Goal: Task Accomplishment & Management: Complete application form

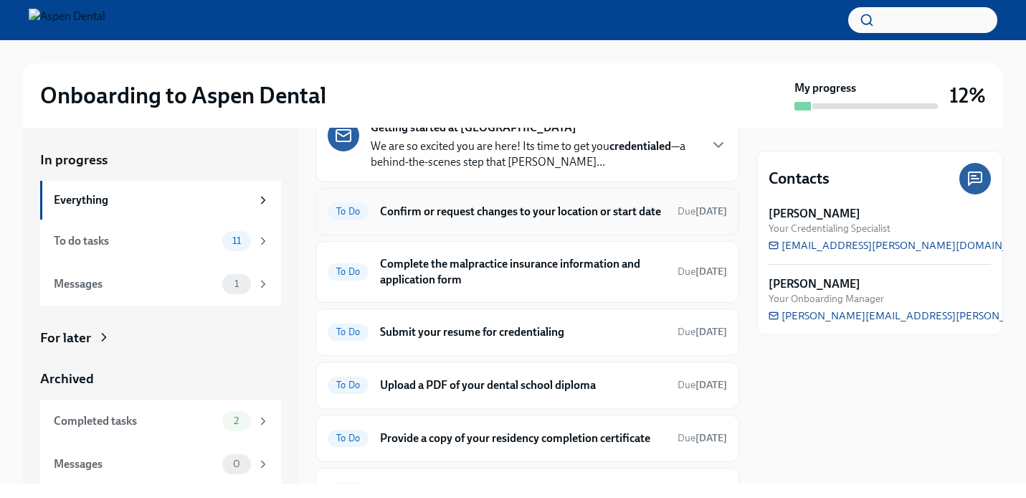
scroll to position [77, 0]
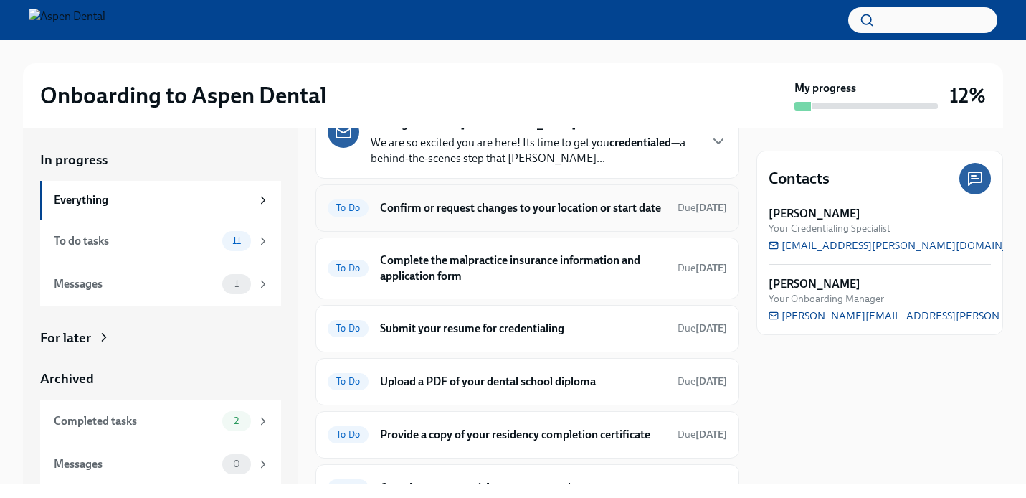
click at [503, 216] on h6 "Confirm or request changes to your location or start date" at bounding box center [523, 208] width 286 height 16
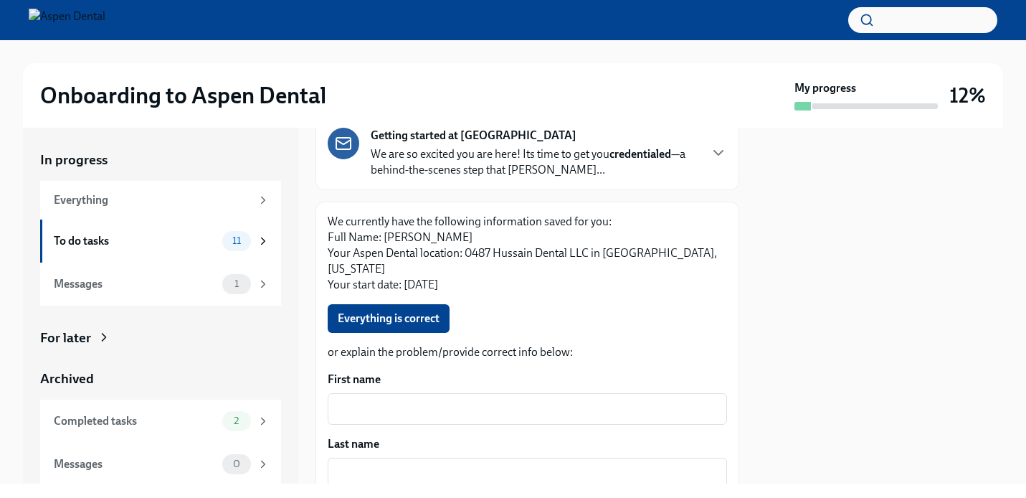
scroll to position [146, 0]
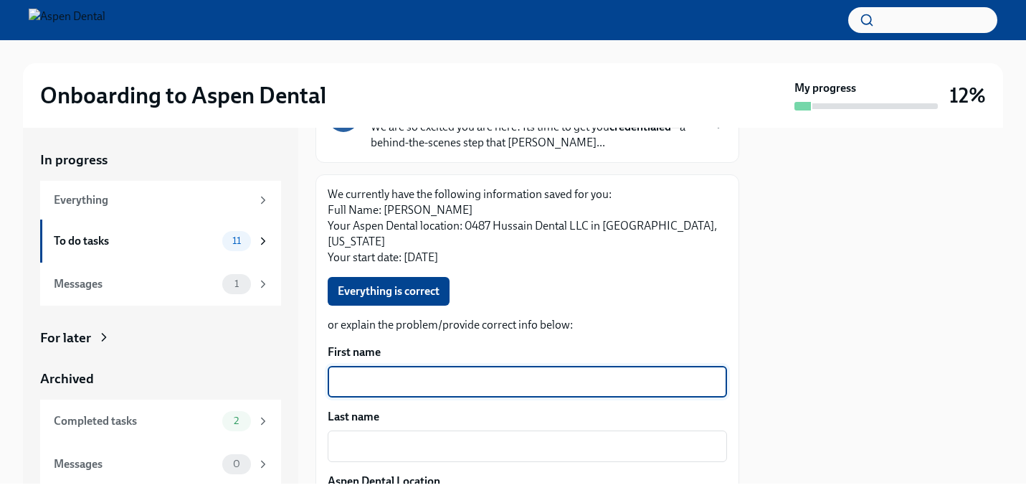
click at [382, 373] on textarea "First name" at bounding box center [527, 381] width 382 height 17
type textarea "[PERSON_NAME]"
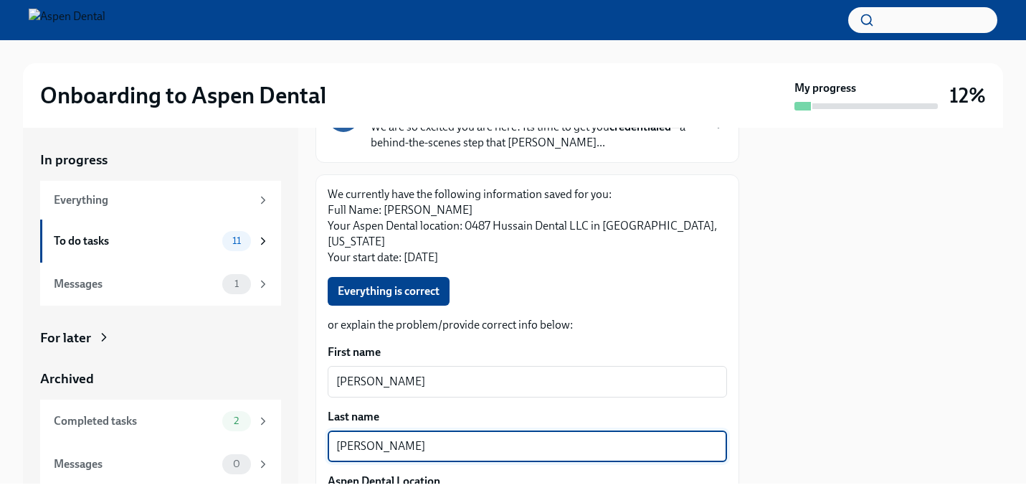
type textarea "[PERSON_NAME]"
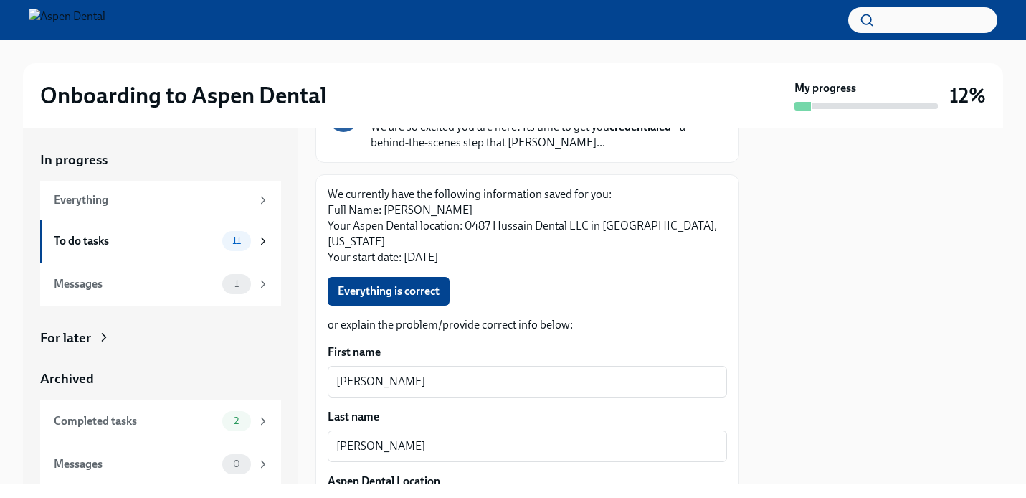
scroll to position [335, 0]
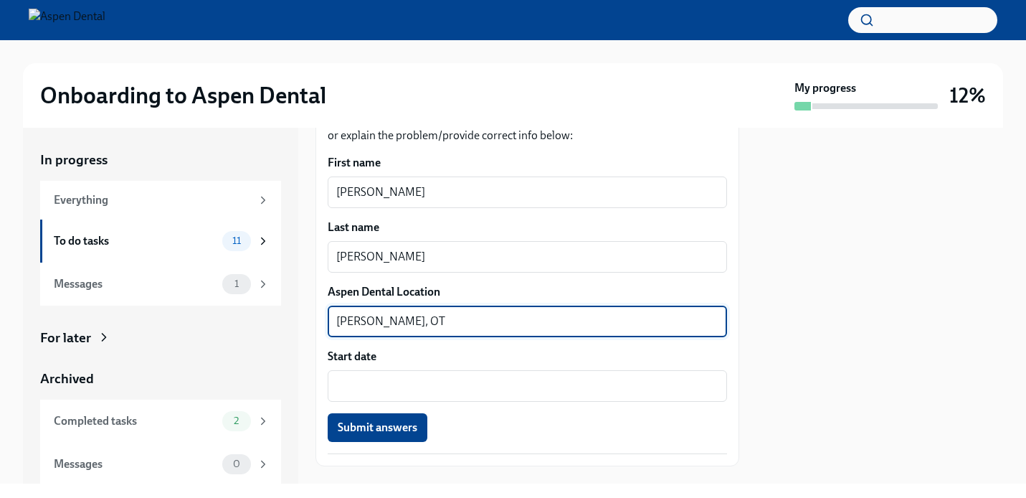
click at [502, 313] on textarea "[PERSON_NAME], OT" at bounding box center [527, 321] width 382 height 17
type textarea "Eugene, [GEOGRAPHIC_DATA]"
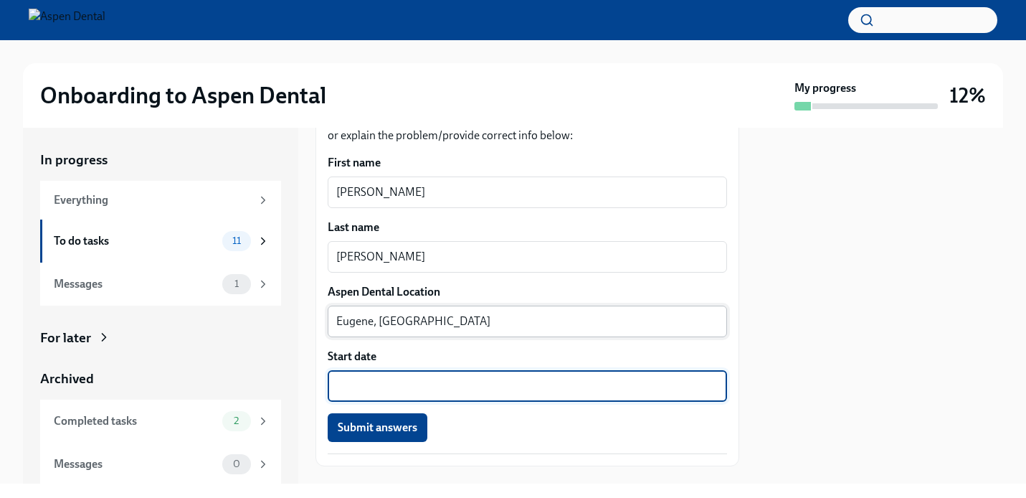
type textarea "8"
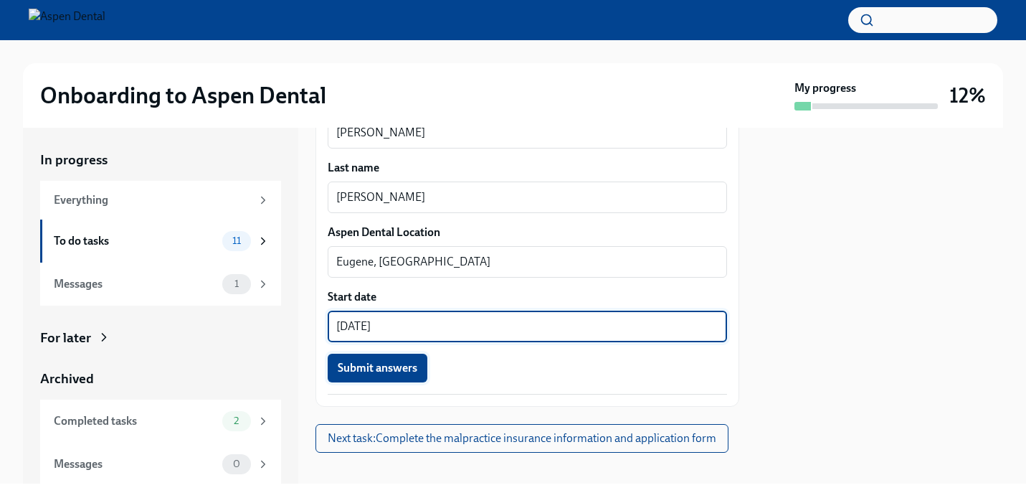
scroll to position [394, 0]
type textarea "[DATE]"
click at [400, 361] on span "Submit answers" at bounding box center [378, 368] width 80 height 14
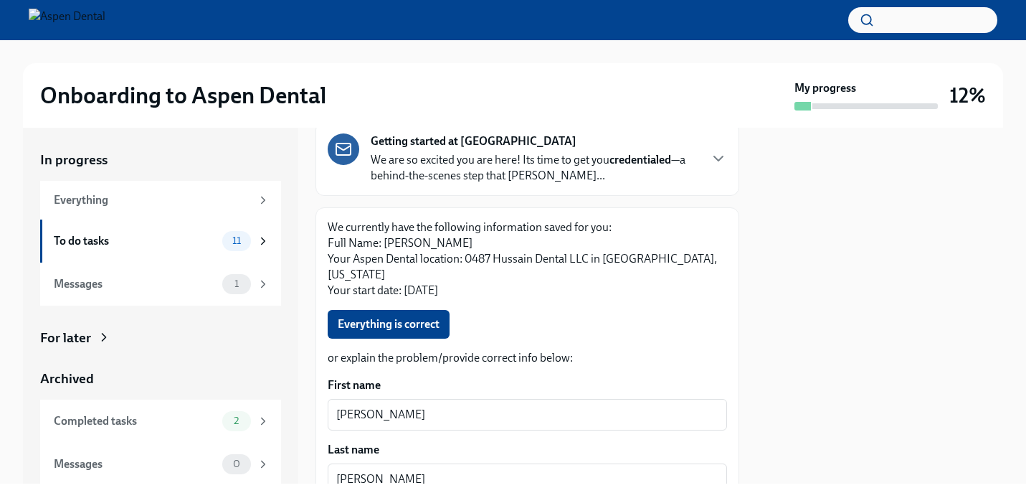
scroll to position [110, 0]
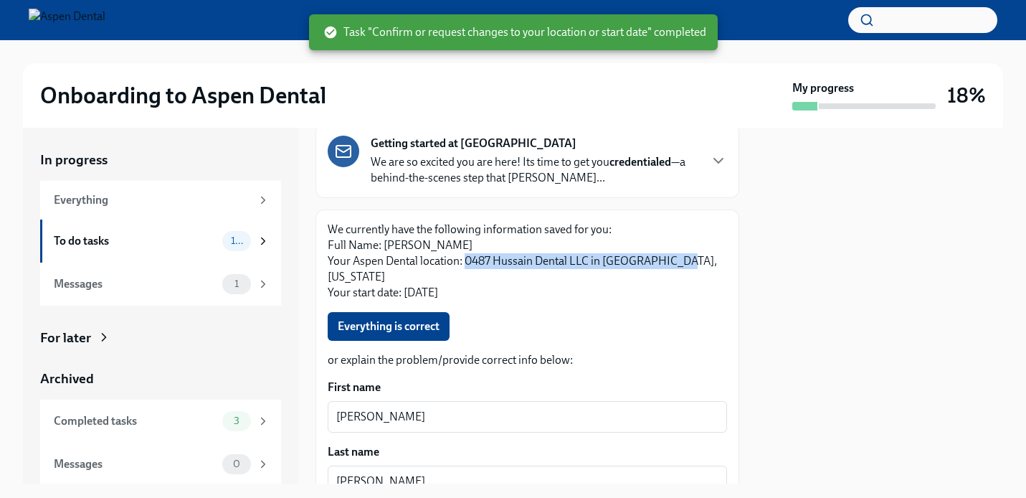
drag, startPoint x: 683, startPoint y: 262, endPoint x: 464, endPoint y: 261, distance: 219.4
click at [464, 261] on p "We currently have the following information saved for you: Full Name: [PERSON_N…" at bounding box center [527, 261] width 399 height 79
copy p "0487 Hussain Dental LLC in [GEOGRAPHIC_DATA], [US_STATE]"
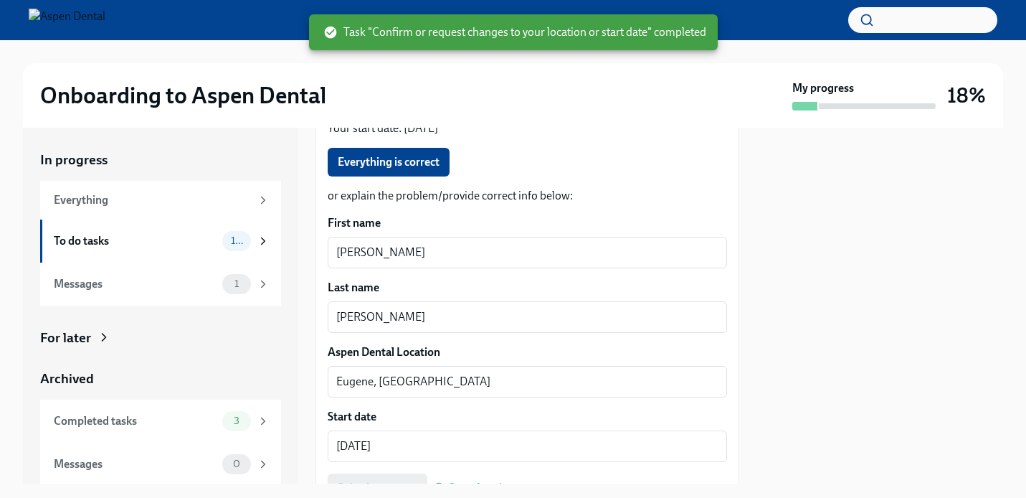
scroll to position [285, 0]
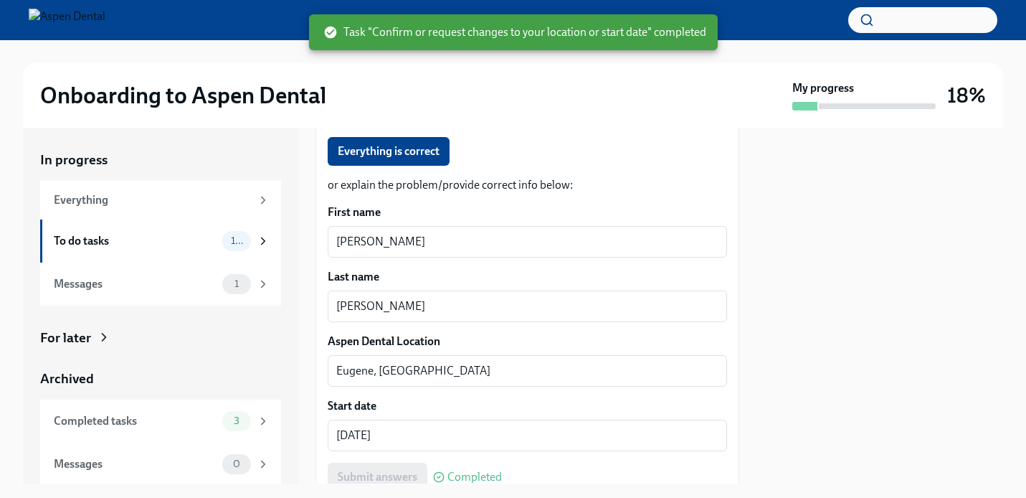
click at [413, 372] on div "First name [PERSON_NAME] ​ Last name [PERSON_NAME] x ​ Aspen Dental Location [G…" at bounding box center [527, 347] width 399 height 287
click at [413, 362] on textarea "Eugene, [GEOGRAPHIC_DATA]" at bounding box center [527, 370] width 382 height 17
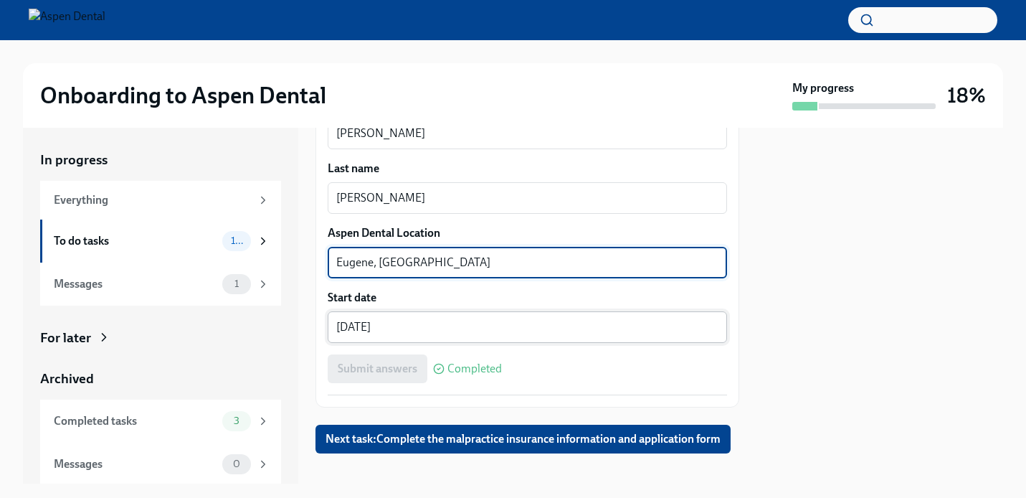
scroll to position [0, 0]
click at [265, 246] on icon at bounding box center [263, 240] width 13 height 13
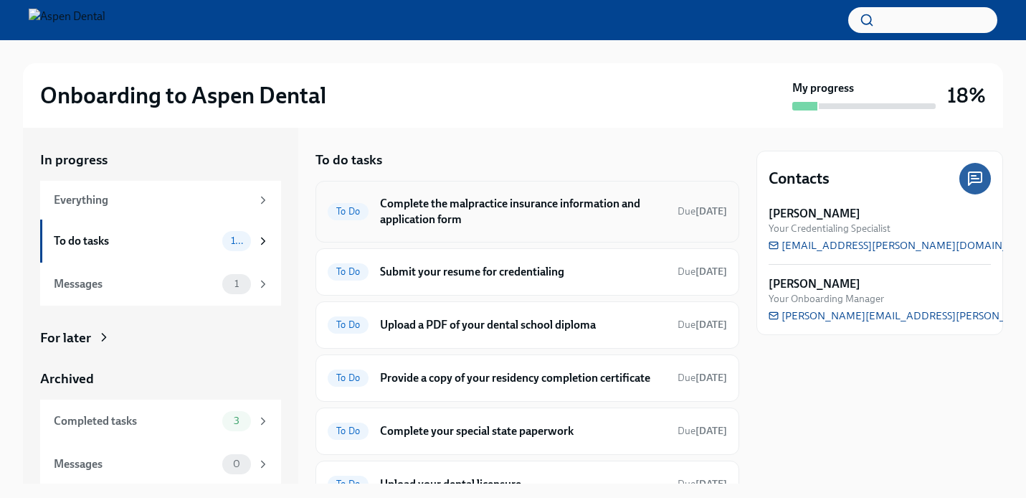
click at [363, 212] on span "To Do" at bounding box center [348, 211] width 41 height 11
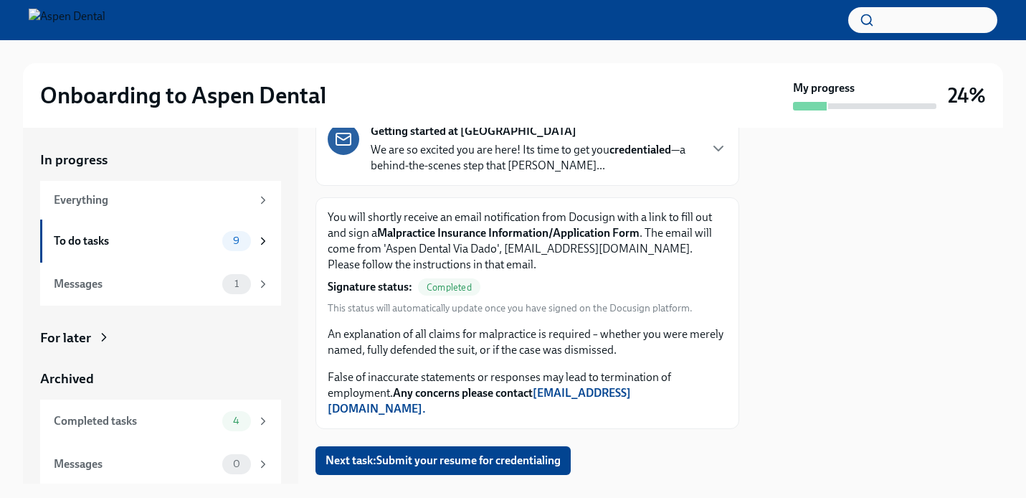
scroll to position [125, 0]
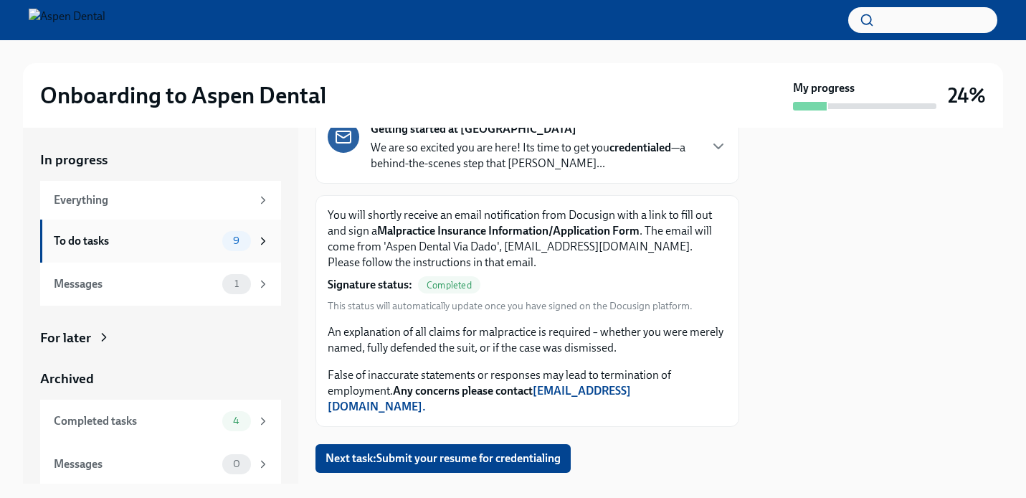
click at [280, 226] on div "To do tasks 9" at bounding box center [160, 240] width 241 height 43
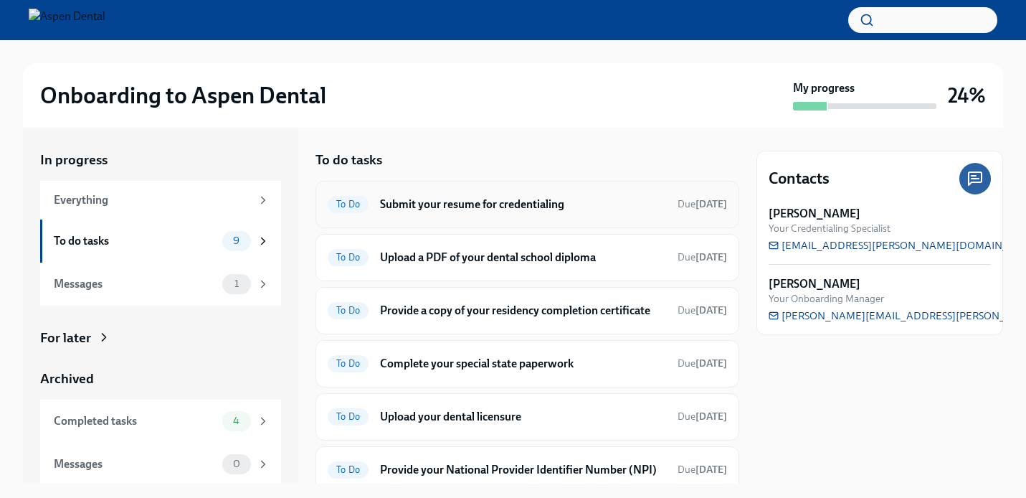
click at [531, 202] on h6 "Submit your resume for credentialing" at bounding box center [523, 204] width 286 height 16
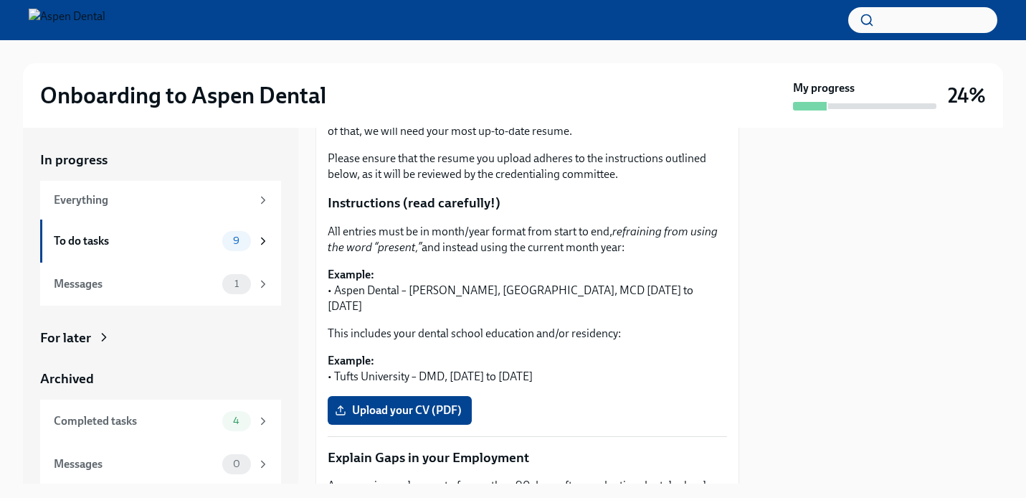
scroll to position [219, 0]
click at [413, 402] on span "Upload your CV (PDF)" at bounding box center [400, 409] width 124 height 14
click at [0, 0] on input "Upload your CV (PDF)" at bounding box center [0, 0] width 0 height 0
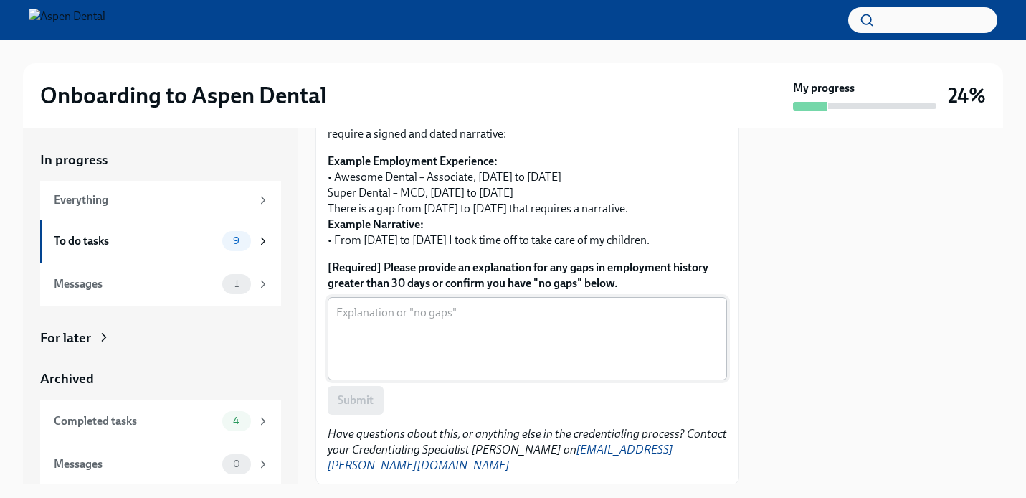
scroll to position [622, 0]
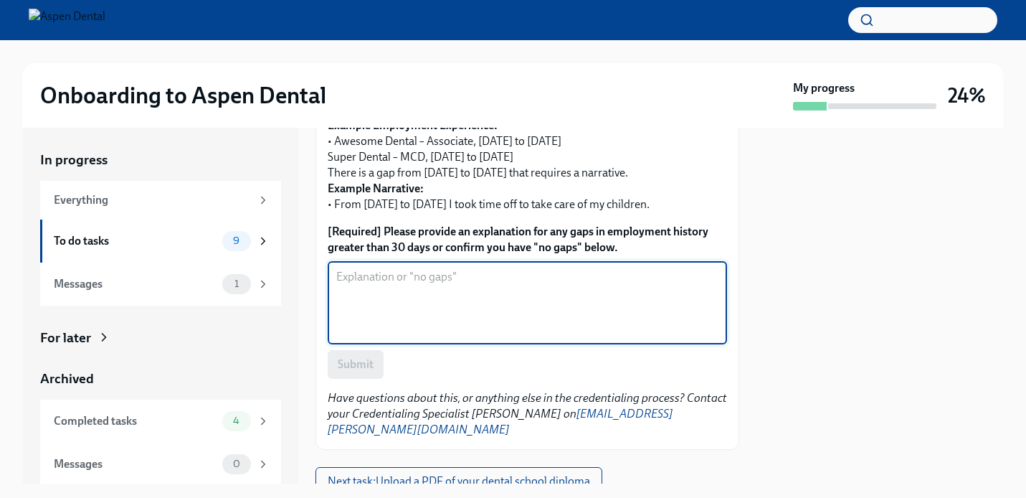
click at [430, 282] on textarea "[Required] Please provide an explanation for any gaps in employment history gre…" at bounding box center [527, 302] width 382 height 69
type textarea "A"
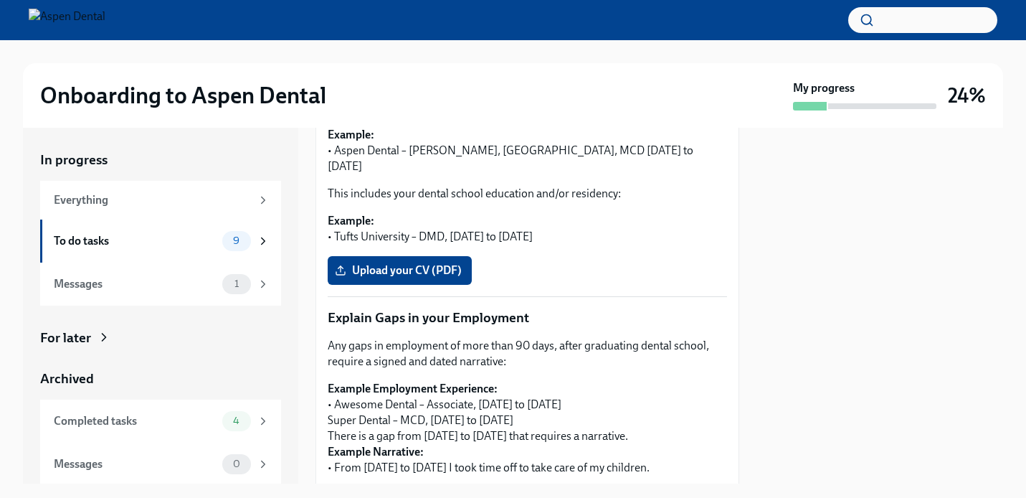
scroll to position [350, 0]
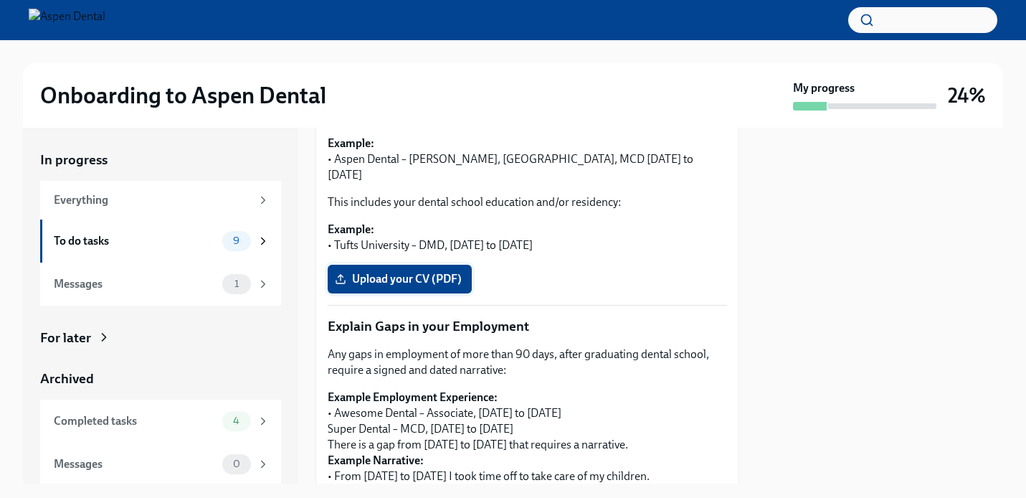
type textarea "From [DATE] to [DATE], I took time off to be with family and find a job."
click at [435, 272] on span "Upload your CV (PDF)" at bounding box center [400, 279] width 124 height 14
click at [0, 0] on input "Upload your CV (PDF)" at bounding box center [0, 0] width 0 height 0
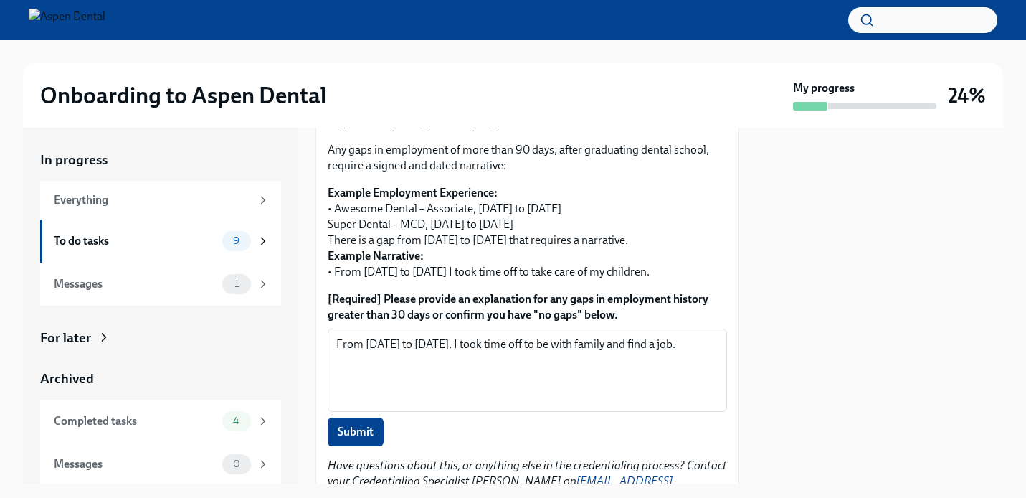
scroll to position [556, 0]
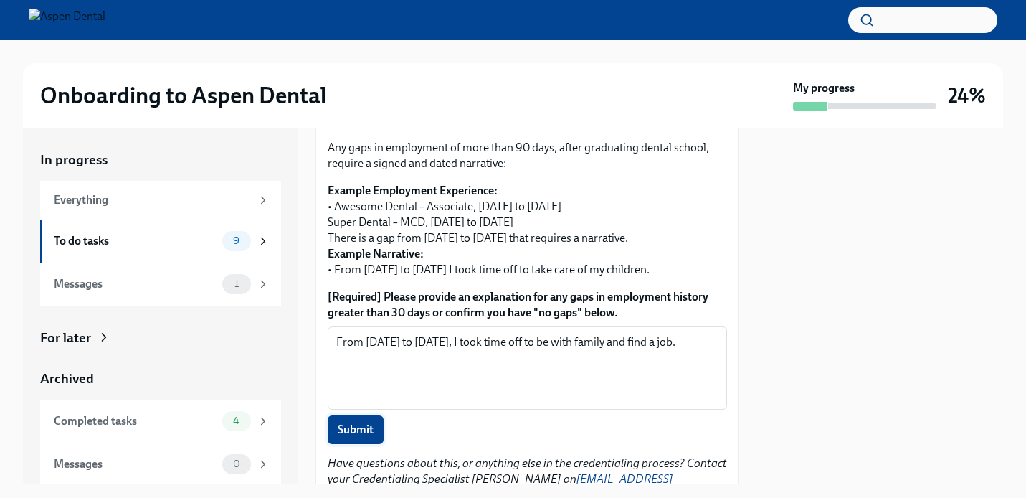
click at [378, 415] on button "Submit" at bounding box center [356, 429] width 56 height 29
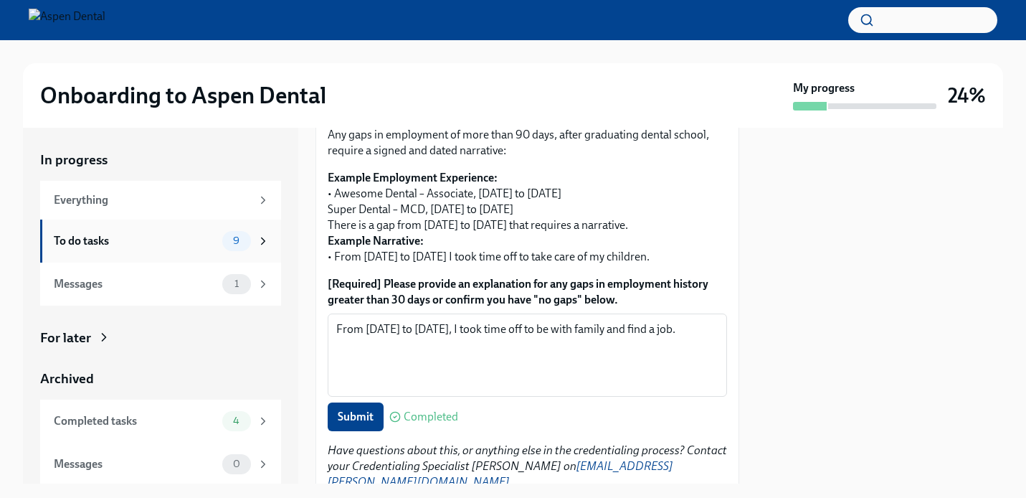
click at [240, 242] on span "9" at bounding box center [236, 240] width 24 height 11
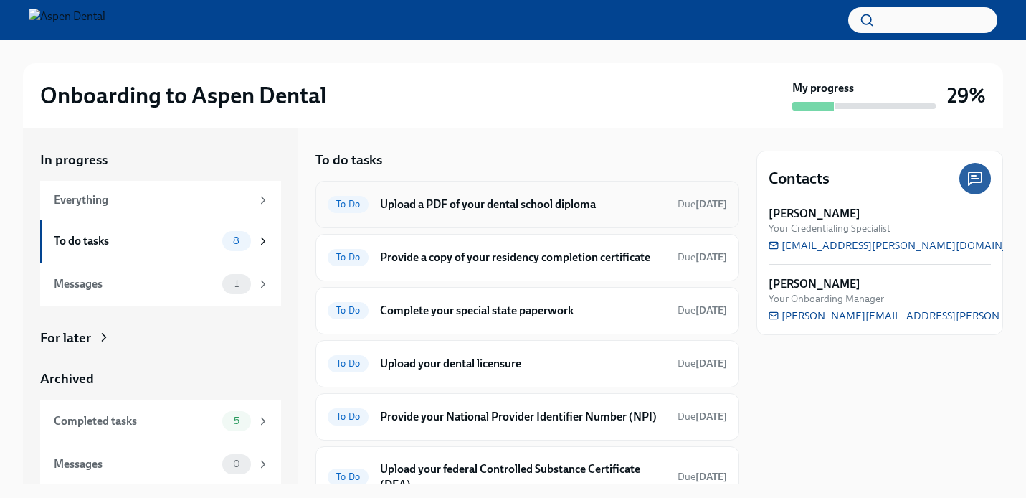
click at [562, 207] on h6 "Upload a PDF of your dental school diploma" at bounding box center [523, 204] width 286 height 16
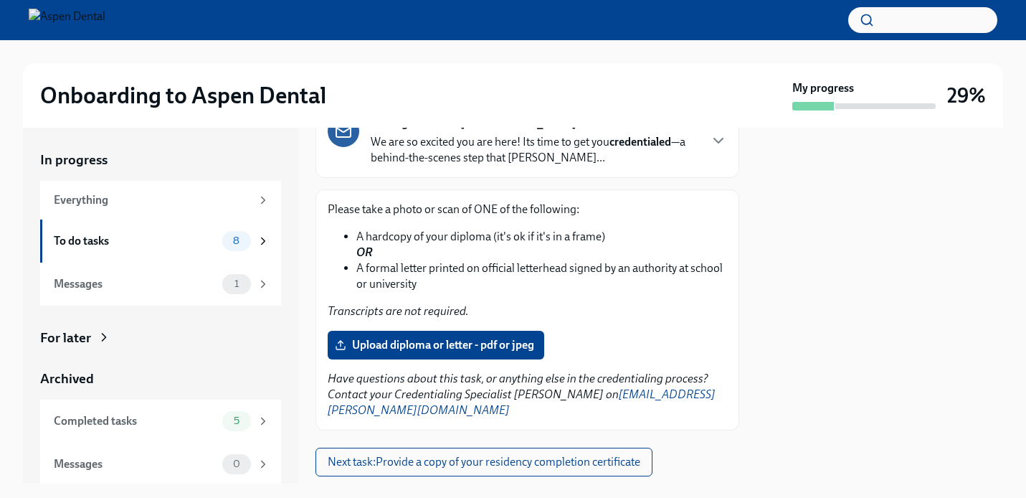
scroll to position [111, 0]
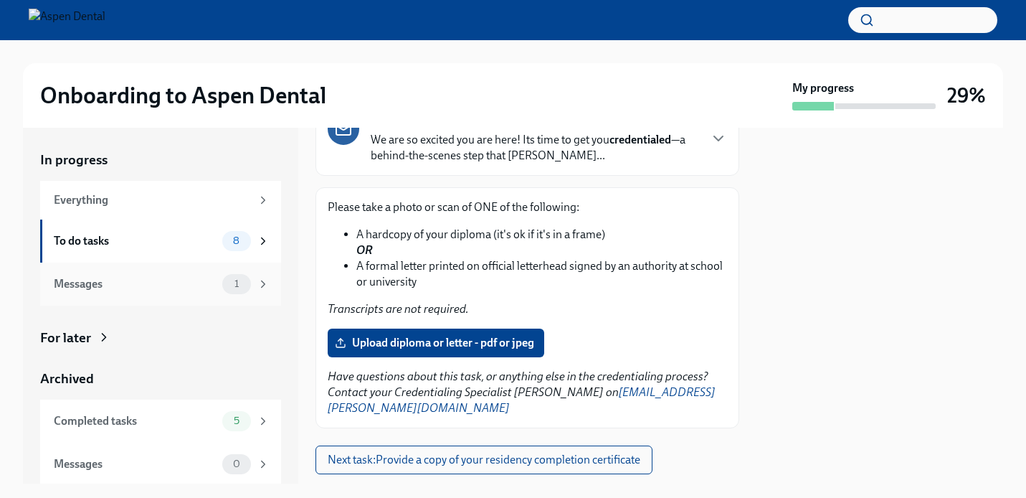
click at [261, 285] on icon at bounding box center [263, 284] width 13 height 13
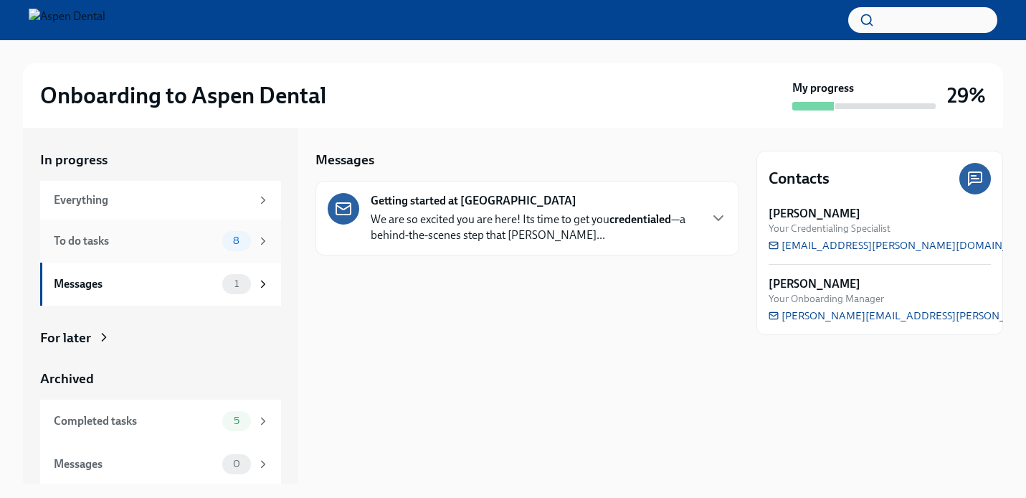
click at [176, 253] on div "To do tasks 8" at bounding box center [160, 240] width 241 height 43
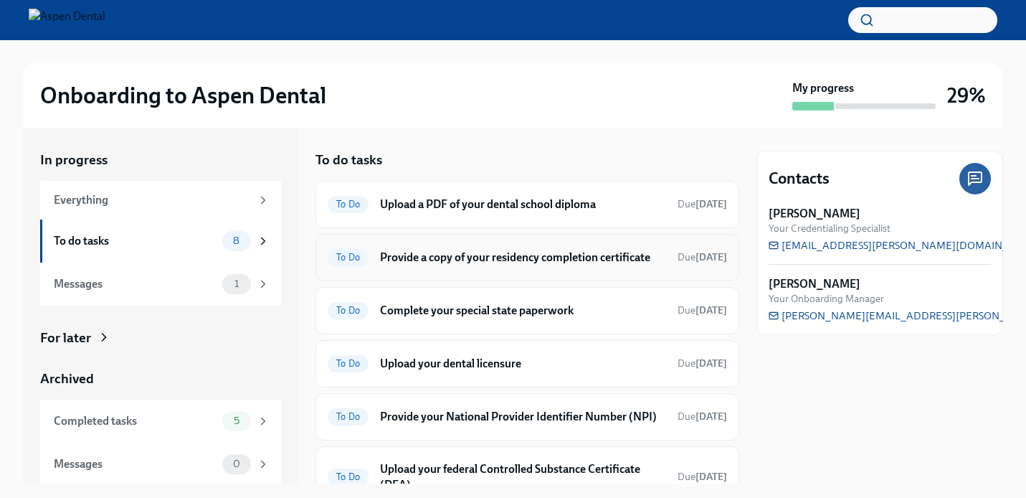
click at [452, 257] on h6 "Provide a copy of your residency completion certificate" at bounding box center [523, 258] width 286 height 16
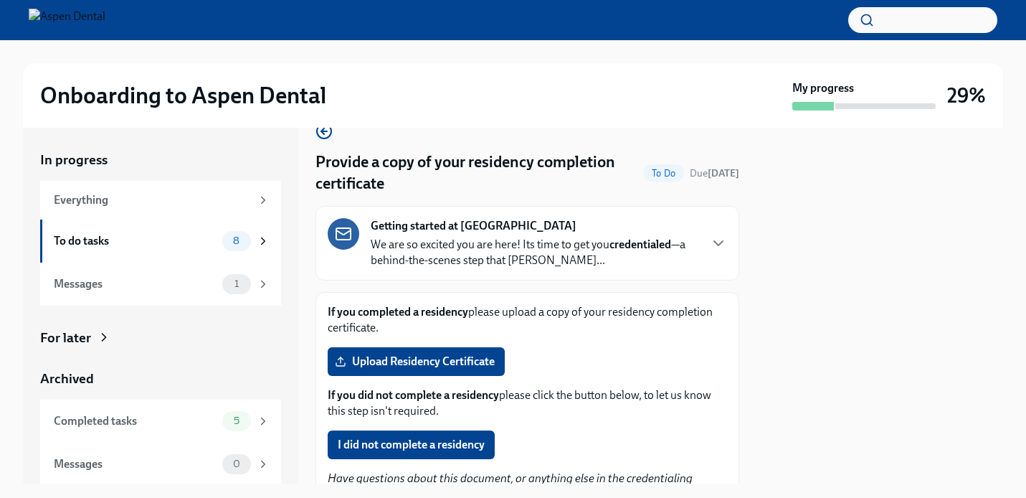
scroll to position [37, 0]
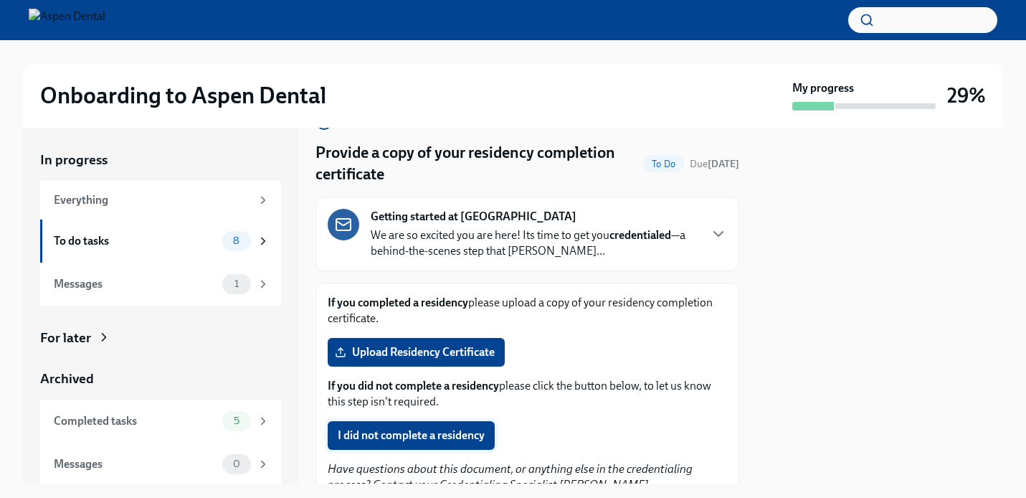
click at [456, 436] on span "I did not complete a residency" at bounding box center [411, 435] width 147 height 14
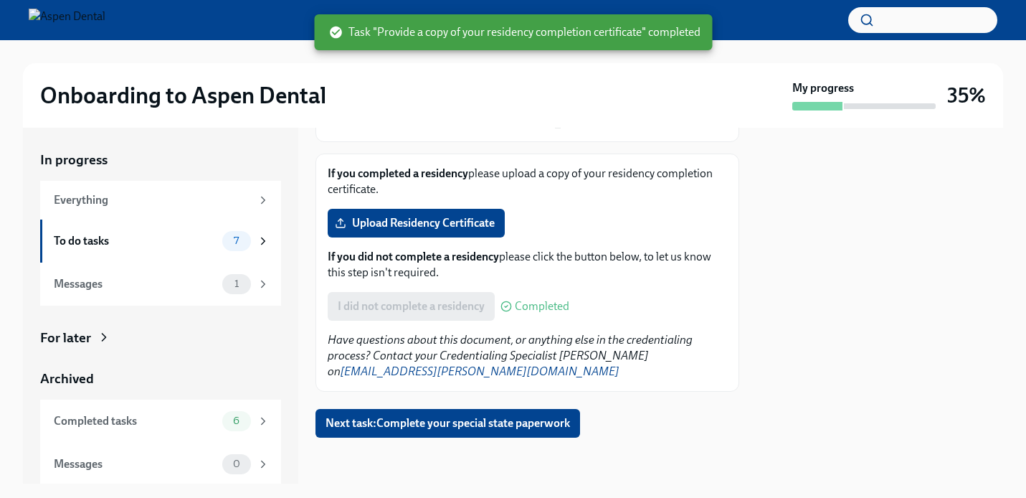
scroll to position [166, 0]
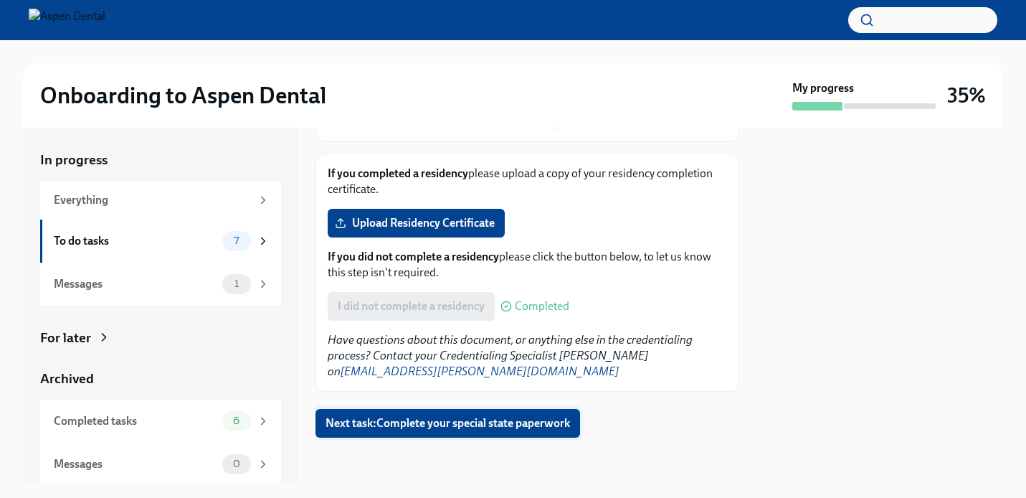
click at [443, 428] on span "Next task : Complete your special state paperwork" at bounding box center [448, 423] width 245 height 14
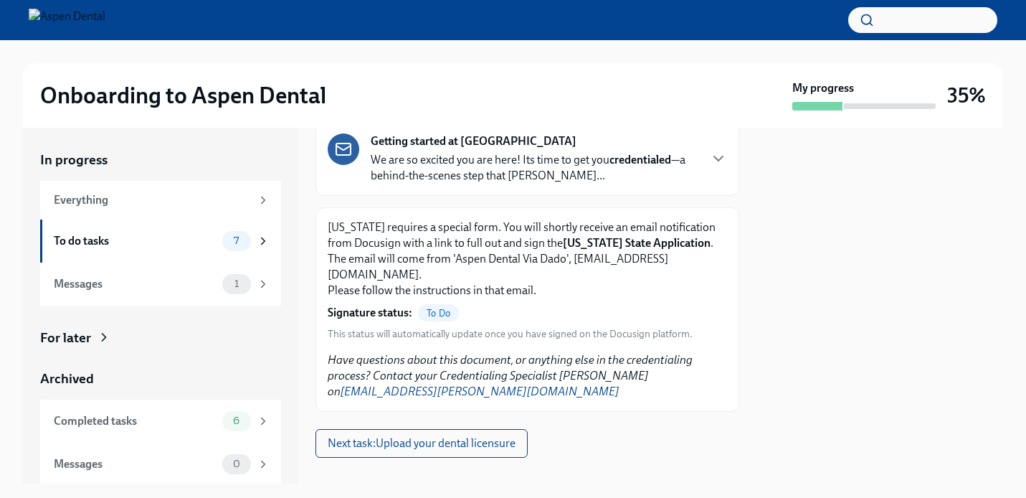
scroll to position [57, 0]
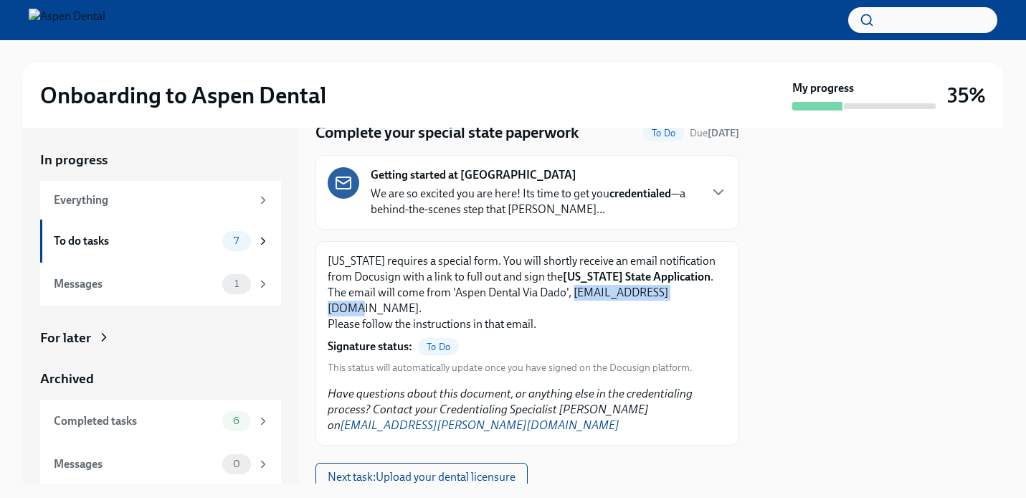
drag, startPoint x: 525, startPoint y: 294, endPoint x: 638, endPoint y: 290, distance: 112.7
click at [638, 290] on p "[US_STATE] requires a special form. You will shortly receive an email notificat…" at bounding box center [527, 292] width 399 height 79
copy p "[EMAIL_ADDRESS][DOMAIN_NAME]"
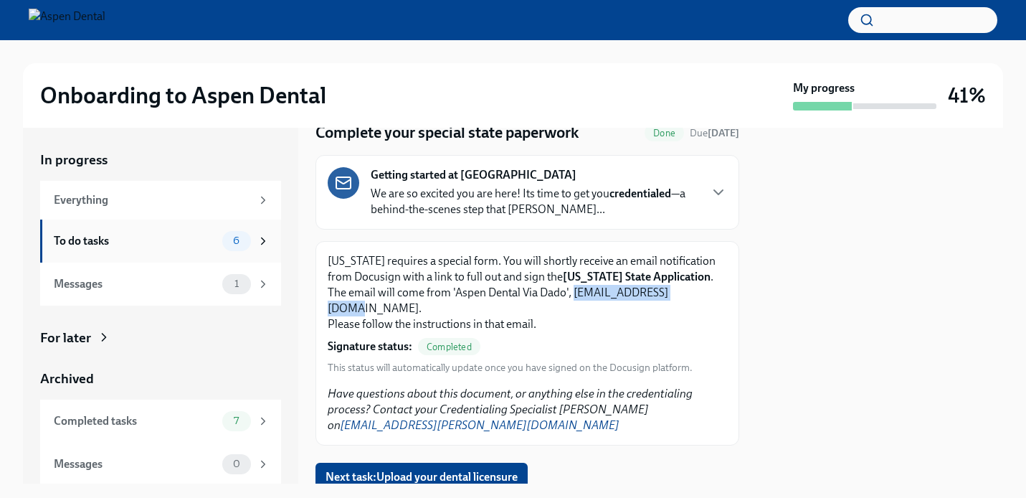
click at [148, 250] on div "To do tasks 6" at bounding box center [162, 241] width 216 height 20
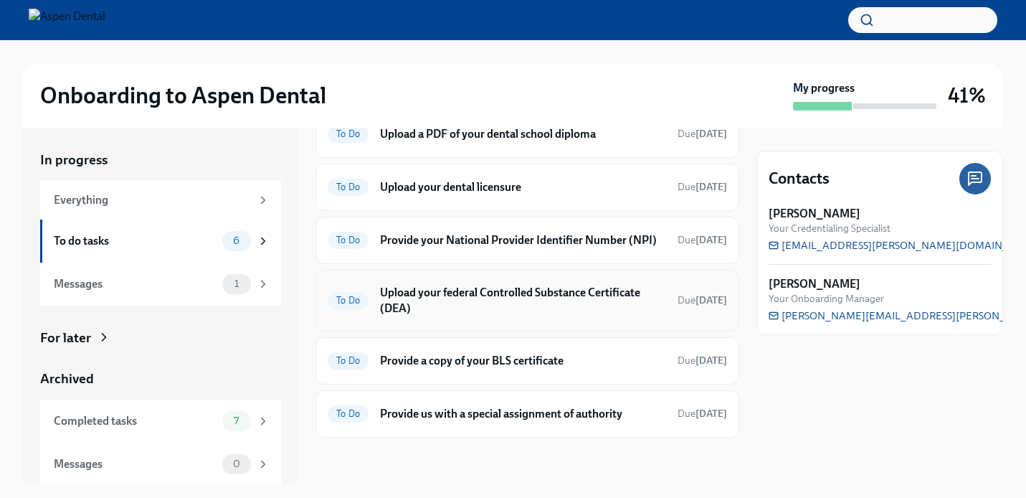
scroll to position [70, 0]
click at [459, 374] on div "To Do Provide a copy of your BLS certificate Due [DATE]" at bounding box center [528, 361] width 424 height 47
click at [357, 359] on span "To Do" at bounding box center [348, 361] width 41 height 11
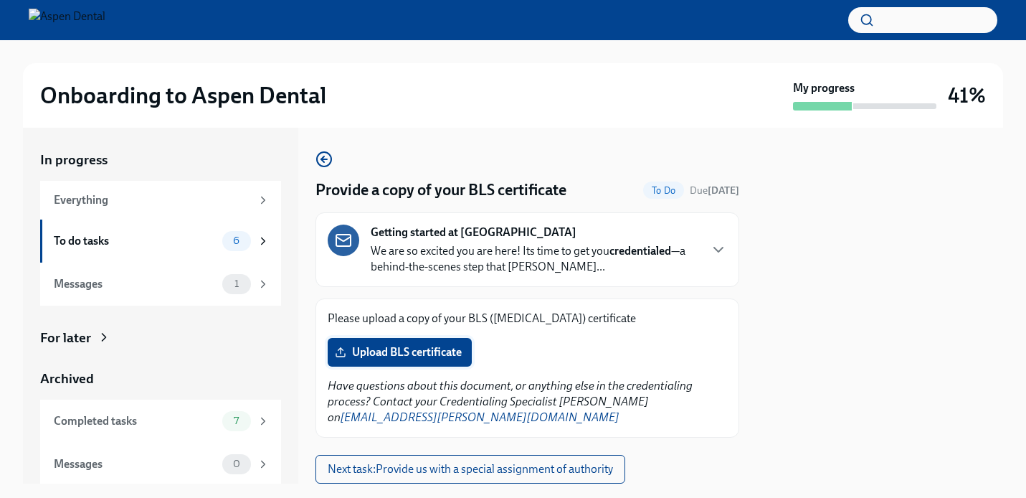
click at [399, 344] on label "Upload BLS certificate" at bounding box center [400, 352] width 144 height 29
click at [0, 0] on input "Upload BLS certificate" at bounding box center [0, 0] width 0 height 0
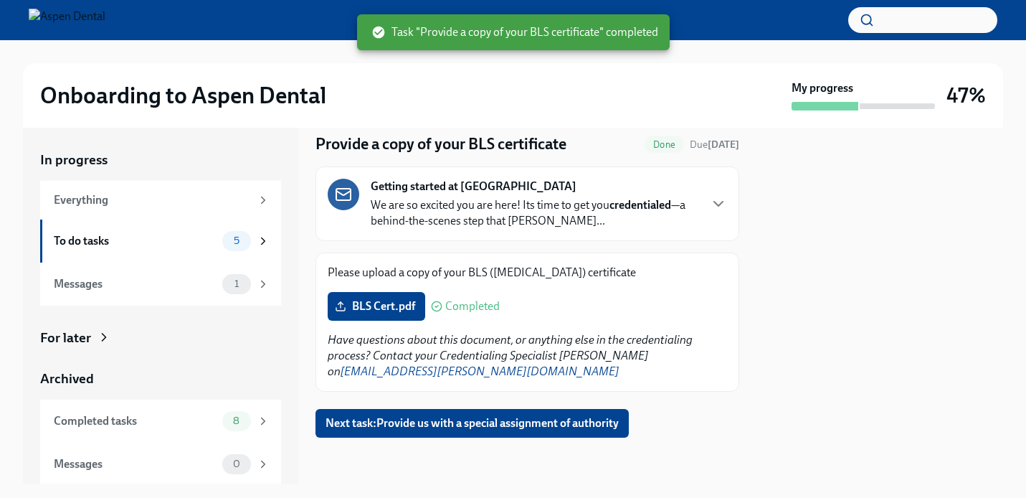
scroll to position [46, 0]
click at [458, 425] on span "Next task : Provide us with a special assignment of authority" at bounding box center [472, 423] width 293 height 14
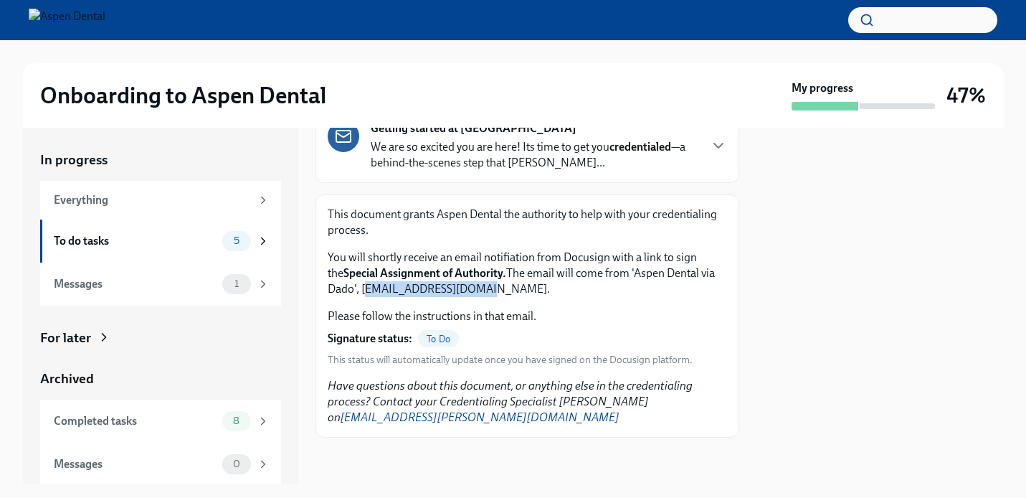
drag, startPoint x: 475, startPoint y: 290, endPoint x: 361, endPoint y: 291, distance: 114.7
click at [361, 291] on p "You will shortly receive an email notifiation from Docusign with a link to sign…" at bounding box center [527, 273] width 399 height 47
copy p "[EMAIL_ADDRESS][DOMAIN_NAME]"
